Goal: Find specific page/section: Find specific page/section

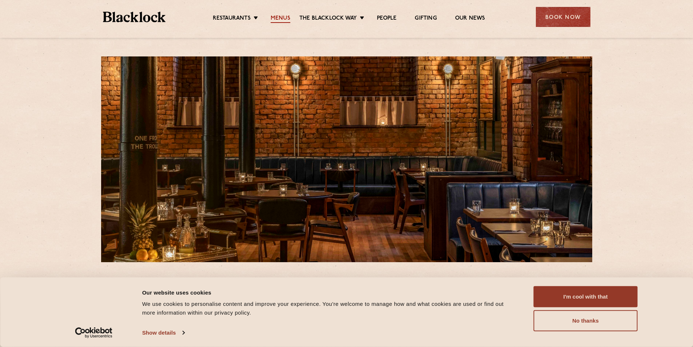
click at [278, 16] on link "Menus" at bounding box center [281, 19] width 20 height 8
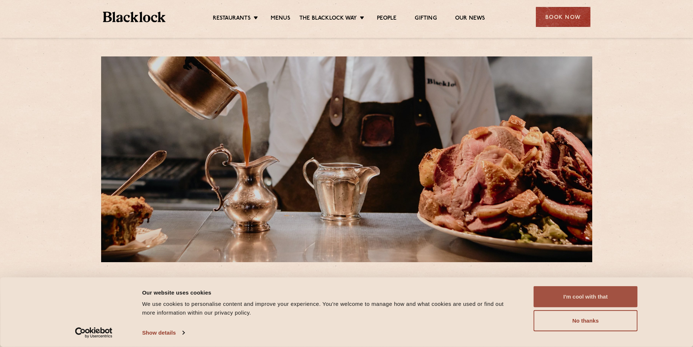
click at [578, 297] on button "I'm cool with that" at bounding box center [586, 296] width 104 height 21
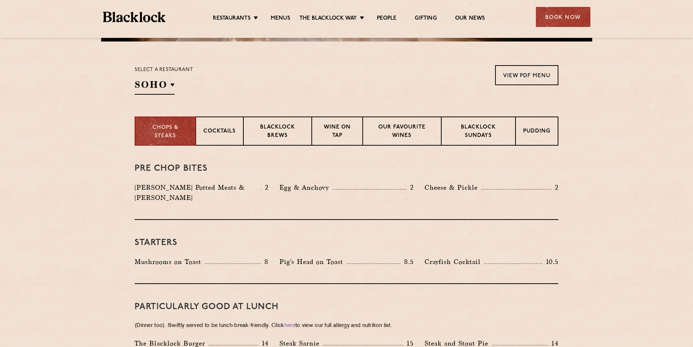
scroll to position [255, 0]
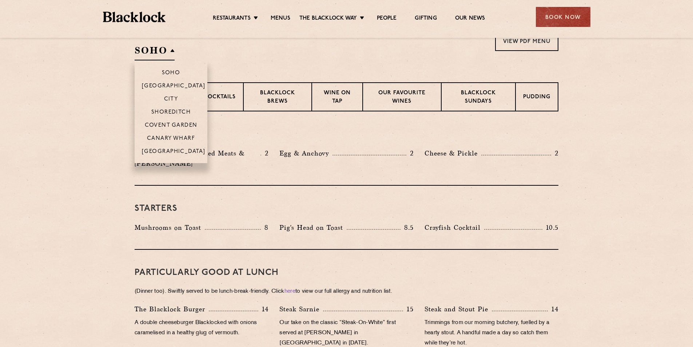
click at [171, 52] on h2 "SOHO" at bounding box center [155, 52] width 40 height 16
click at [170, 150] on p "[GEOGRAPHIC_DATA]" at bounding box center [174, 151] width 64 height 7
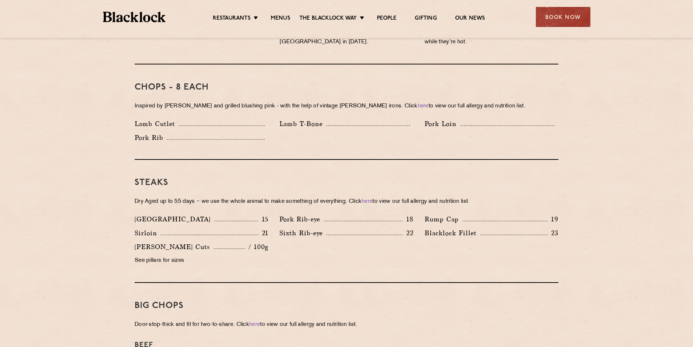
scroll to position [472, 0]
